Goal: Navigation & Orientation: Find specific page/section

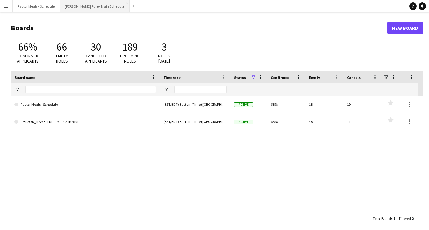
click at [72, 7] on button "[PERSON_NAME] Pure - Main Schedule Close" at bounding box center [95, 6] width 70 height 12
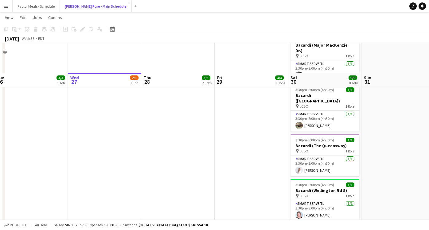
scroll to position [252, 0]
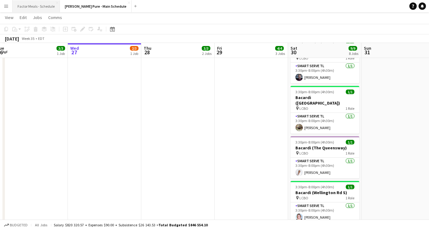
click at [42, 7] on button "Factor Meals - Schedule Close" at bounding box center [36, 6] width 47 height 12
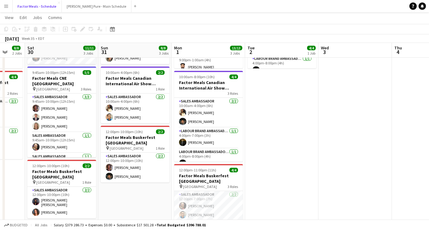
scroll to position [0, 205]
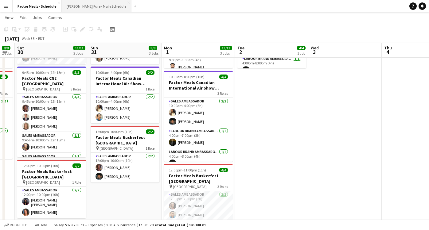
click at [76, 7] on button "[PERSON_NAME] Pure - Main Schedule Close" at bounding box center [97, 6] width 70 height 12
